Goal: Task Accomplishment & Management: Complete application form

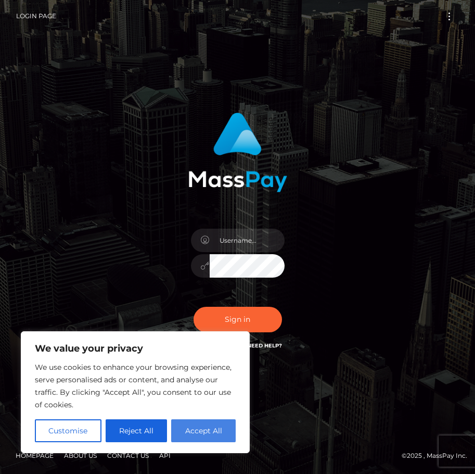
click at [177, 431] on button "Accept All" at bounding box center [203, 430] width 65 height 23
checkbox input "true"
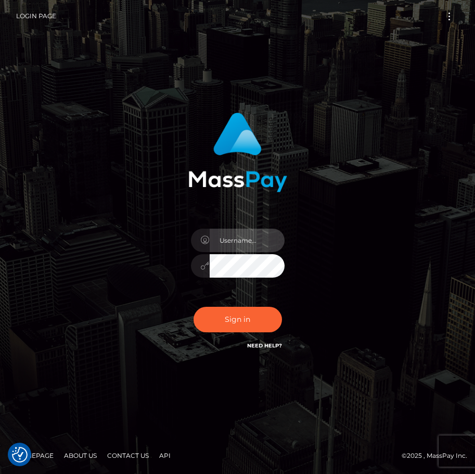
click at [233, 242] on input "text" at bounding box center [247, 240] width 75 height 23
type input "[EMAIL_ADDRESS][DOMAIN_NAME]"
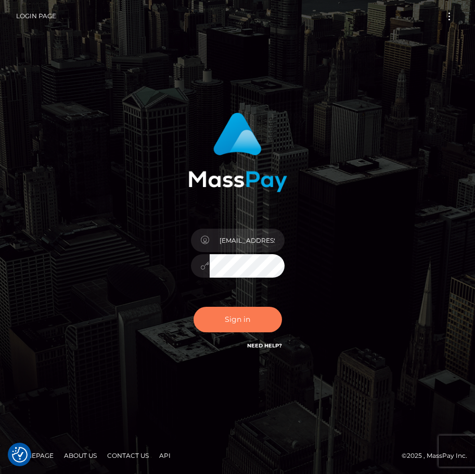
click at [216, 320] on button "Sign in" at bounding box center [238, 320] width 89 height 26
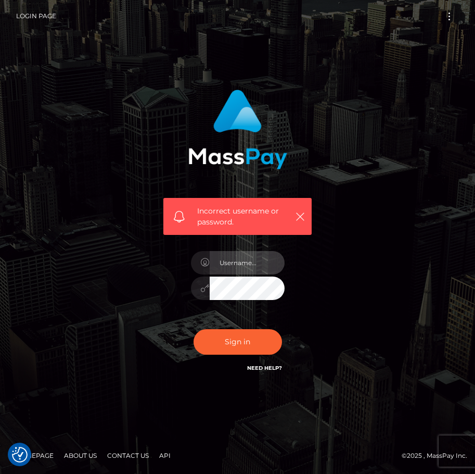
click at [233, 262] on input "text" at bounding box center [247, 262] width 75 height 23
type input "[EMAIL_ADDRESS][DOMAIN_NAME]"
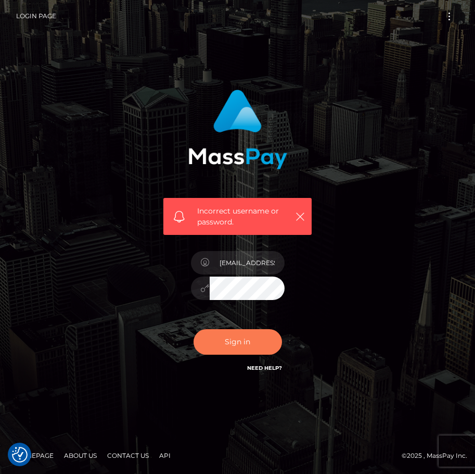
click at [236, 337] on button "Sign in" at bounding box center [238, 342] width 89 height 26
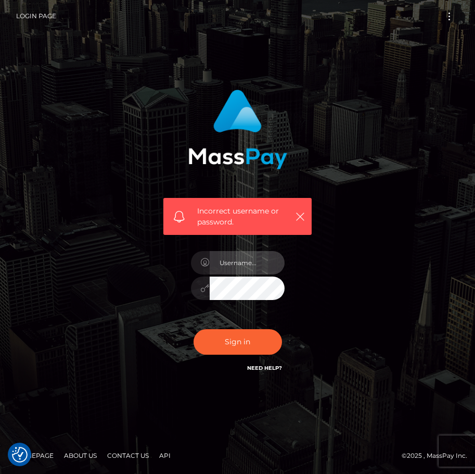
click at [244, 272] on input "text" at bounding box center [247, 262] width 75 height 23
type input "[EMAIL_ADDRESS][DOMAIN_NAME]"
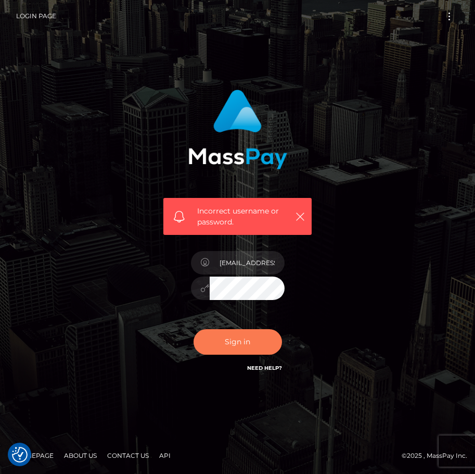
click at [241, 345] on button "Sign in" at bounding box center [238, 342] width 89 height 26
click at [267, 368] on link "Need Help?" at bounding box center [264, 368] width 35 height 7
click at [267, 366] on link "Need Help?" at bounding box center [264, 368] width 35 height 7
click at [263, 368] on link "Need Help?" at bounding box center [264, 368] width 35 height 7
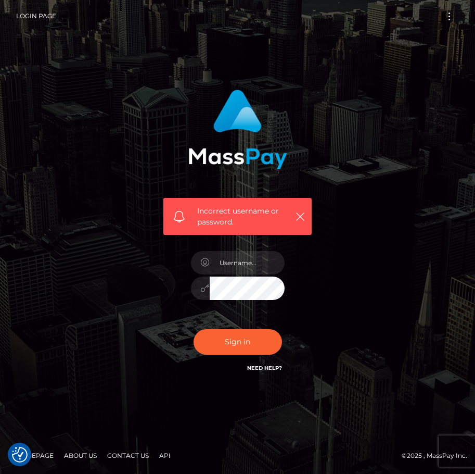
click at [263, 368] on link "Need Help?" at bounding box center [264, 368] width 35 height 7
click at [261, 368] on link "Need Help?" at bounding box center [264, 368] width 35 height 7
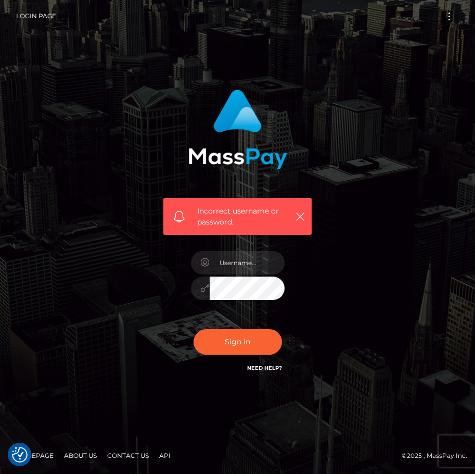
click at [261, 368] on link "Need Help?" at bounding box center [264, 368] width 35 height 7
click at [260, 369] on link "Need Help?" at bounding box center [264, 368] width 35 height 7
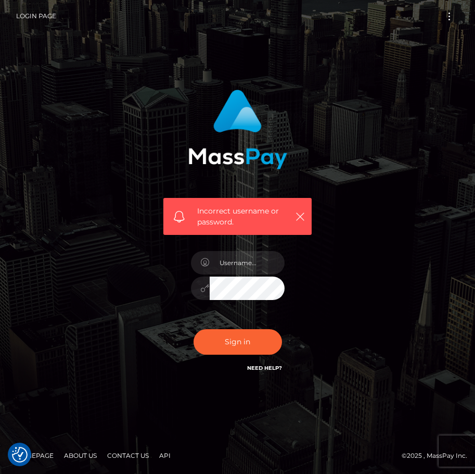
click at [260, 371] on link "Need Help?" at bounding box center [264, 368] width 35 height 7
drag, startPoint x: 260, startPoint y: 371, endPoint x: 207, endPoint y: 275, distance: 108.9
click at [184, 278] on div at bounding box center [237, 283] width 109 height 80
click at [228, 266] on input "text" at bounding box center [247, 262] width 75 height 23
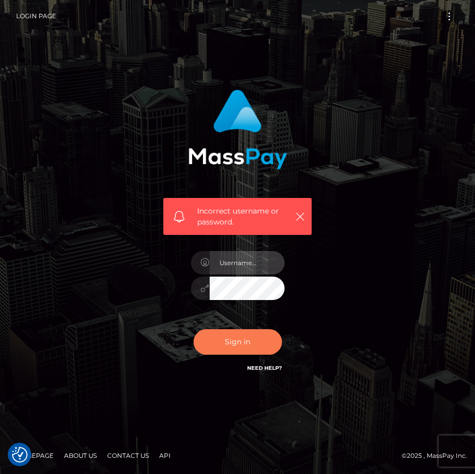
type input "[EMAIL_ADDRESS][DOMAIN_NAME]"
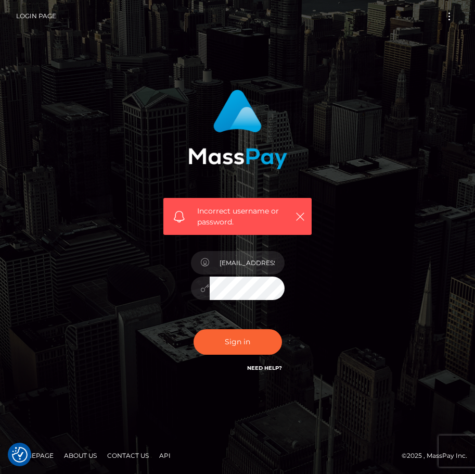
click at [265, 374] on div "Need Help?" at bounding box center [264, 369] width 35 height 13
click at [265, 370] on link "Need Help?" at bounding box center [264, 368] width 35 height 7
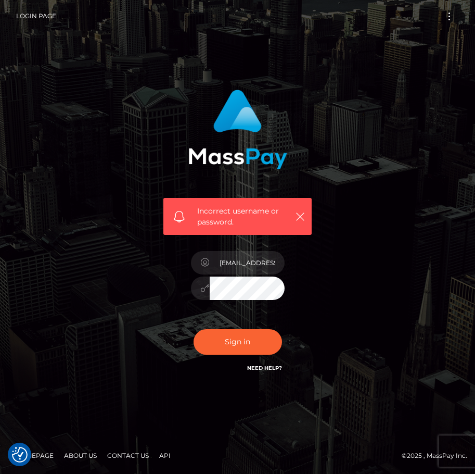
click at [265, 370] on link "Need Help?" at bounding box center [264, 368] width 35 height 7
click at [194, 329] on button "Sign in" at bounding box center [238, 342] width 89 height 26
click at [246, 331] on button "Sign in" at bounding box center [238, 342] width 89 height 26
click at [246, 330] on div "0cAFcWeA46sSSBW0mJdnZKs3MoCwH_SRUsuSQDmW7t3e_kNTfsPZhZY6RVy-uDFs4YOtHW8XuauV1wf…" at bounding box center [237, 346] width 109 height 46
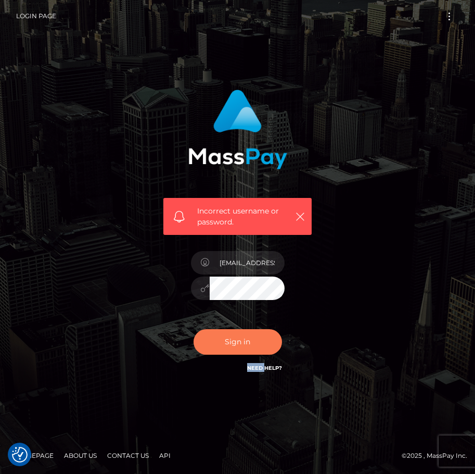
click at [246, 330] on button "Sign in" at bounding box center [238, 342] width 89 height 26
click at [246, 330] on div "0cAFcWeA7djoKmZ-ws-PS2XxFSgqPuNnoy4KmdjKJyBMCGtaTyPGyciph8gL3SnHK2mwL8Um9Ny5hZS…" at bounding box center [237, 346] width 109 height 46
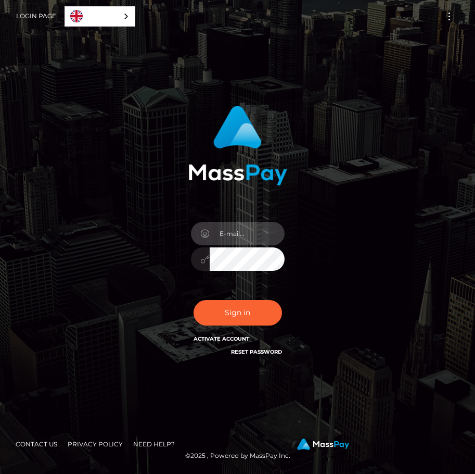
drag, startPoint x: 0, startPoint y: 0, endPoint x: 248, endPoint y: 234, distance: 340.8
click at [248, 234] on input "email" at bounding box center [247, 233] width 75 height 23
click at [424, 248] on div "In order to protect your account, we're utilizing the help of a captcha service…" at bounding box center [238, 237] width 375 height 278
click at [267, 235] on input "blukayleigh" at bounding box center [247, 233] width 75 height 23
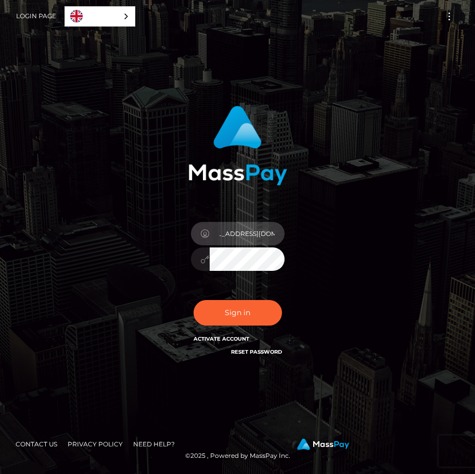
type input "[EMAIL_ADDRESS][DOMAIN_NAME]"
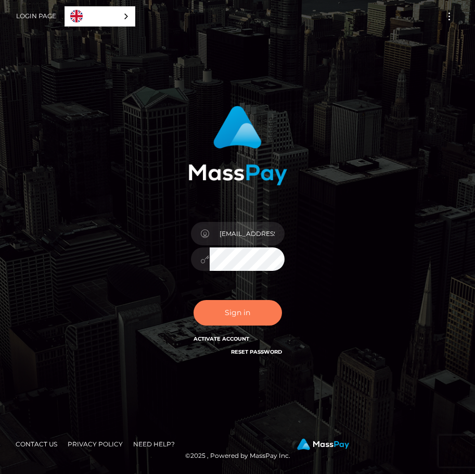
click at [252, 309] on button "Sign in" at bounding box center [238, 313] width 89 height 26
